Goal: Task Accomplishment & Management: Complete application form

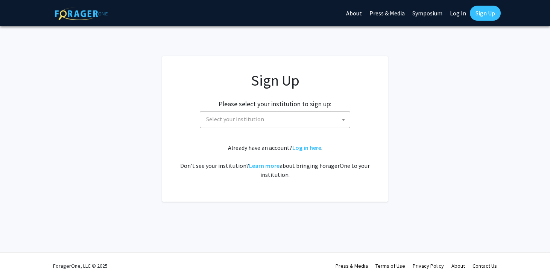
click at [245, 126] on span "Select your institution" at bounding box center [276, 119] width 147 height 15
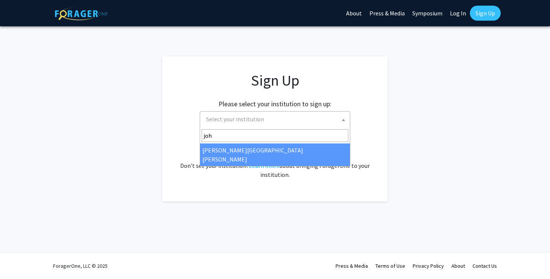
type input "joh"
select select "1"
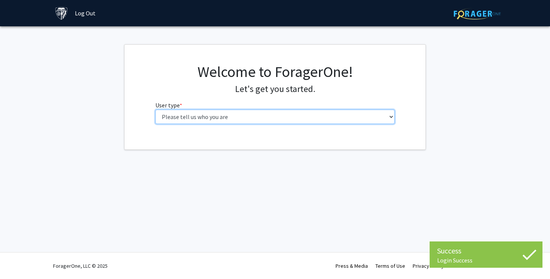
select select "2: masters"
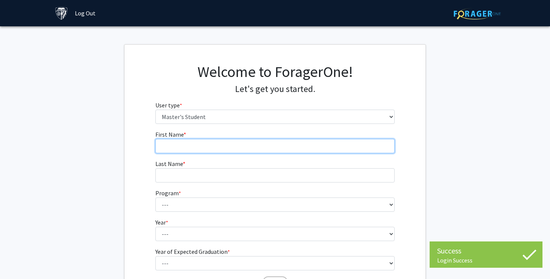
click at [208, 149] on input "First Name * required" at bounding box center [275, 146] width 240 height 14
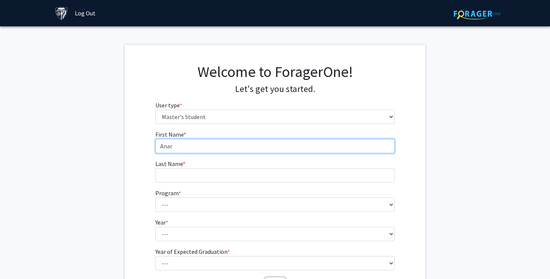
type input "Anar"
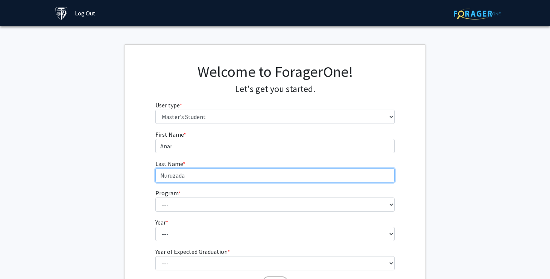
type input "Nuruzada"
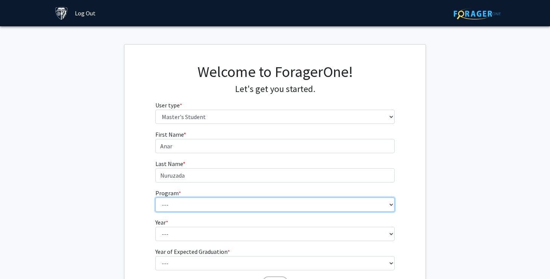
select select "31: 21"
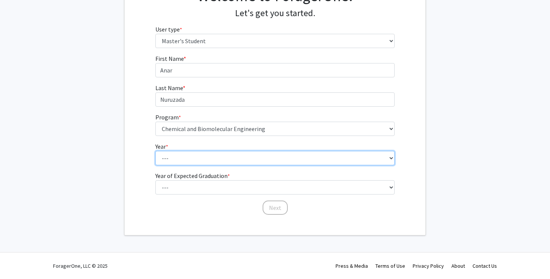
scroll to position [76, 0]
select select "1: first_year"
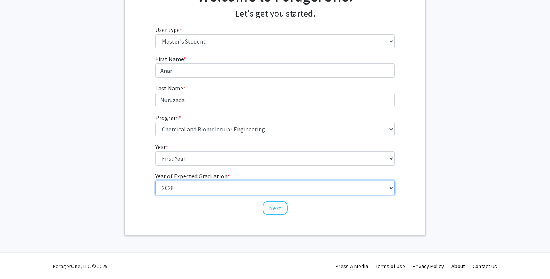
select select "3: 2027"
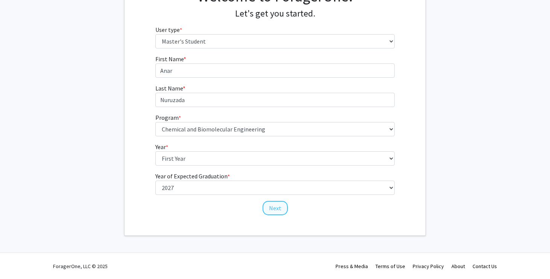
click at [282, 210] on button "Next" at bounding box center [275, 208] width 25 height 14
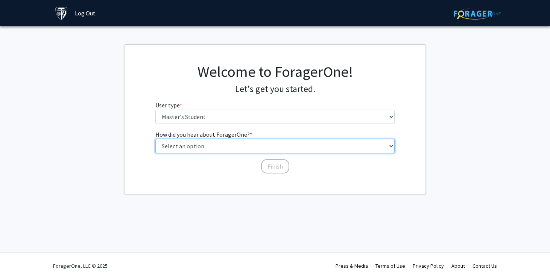
select select "3: university_website"
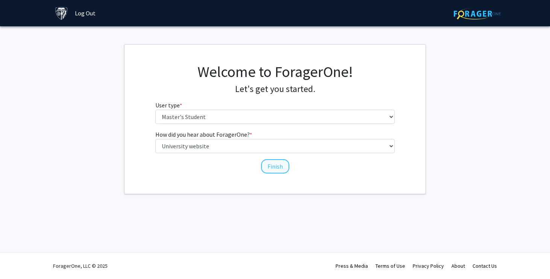
click at [263, 170] on button "Finish" at bounding box center [275, 166] width 28 height 14
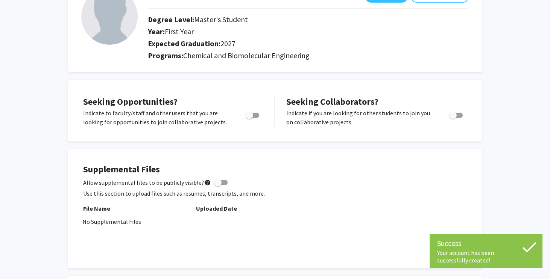
scroll to position [67, 0]
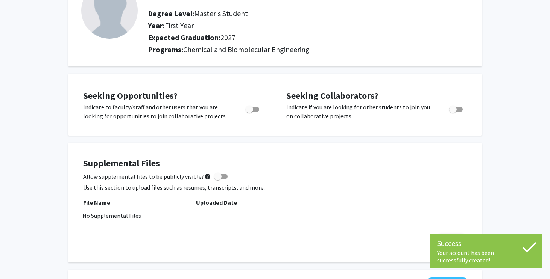
click at [524, 251] on icon at bounding box center [529, 247] width 19 height 19
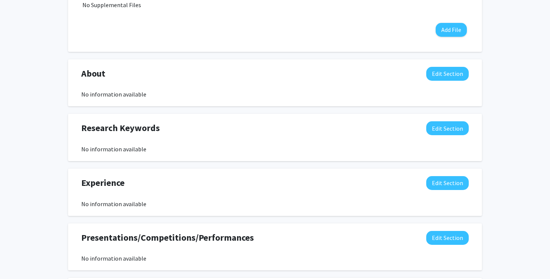
scroll to position [271, 0]
